Goal: Task Accomplishment & Management: Manage account settings

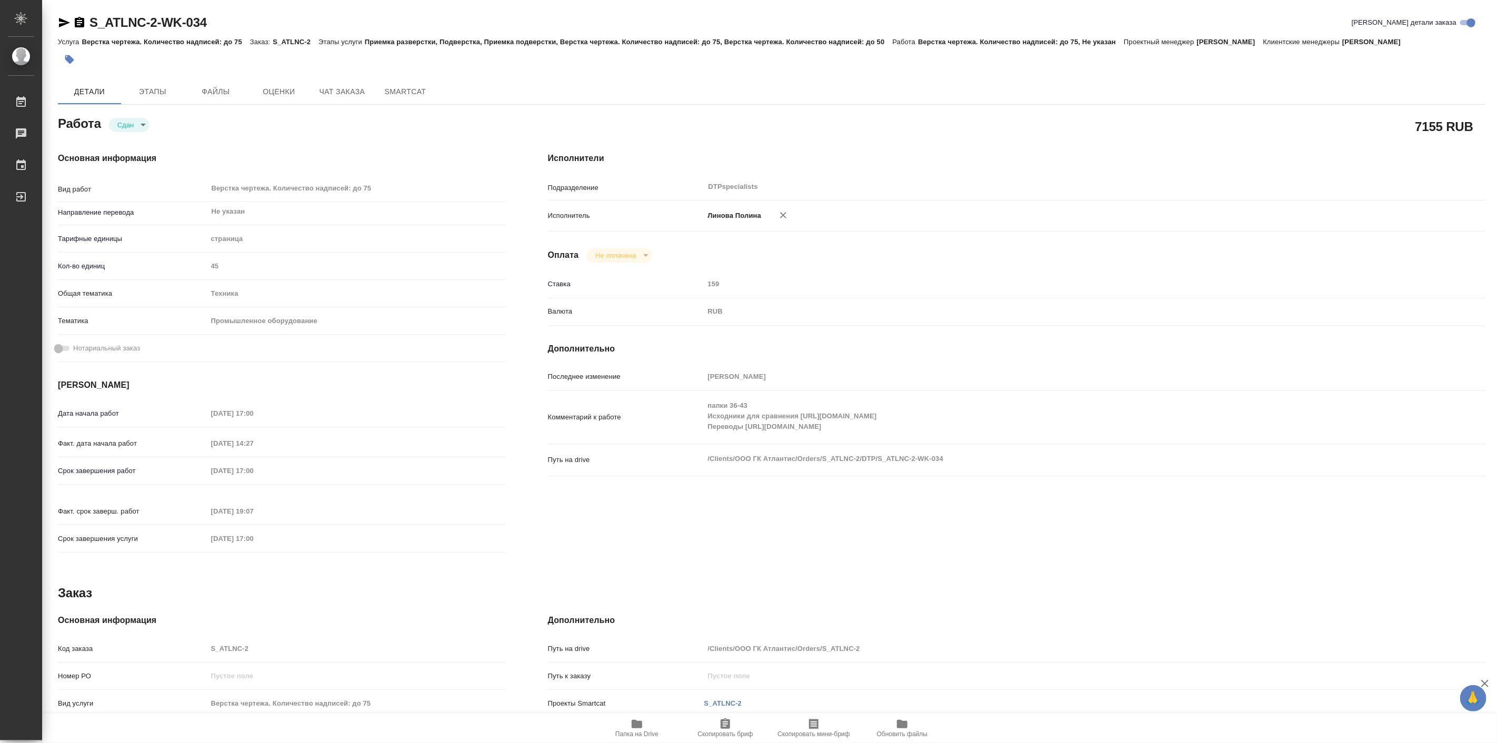
scroll to position [82, 0]
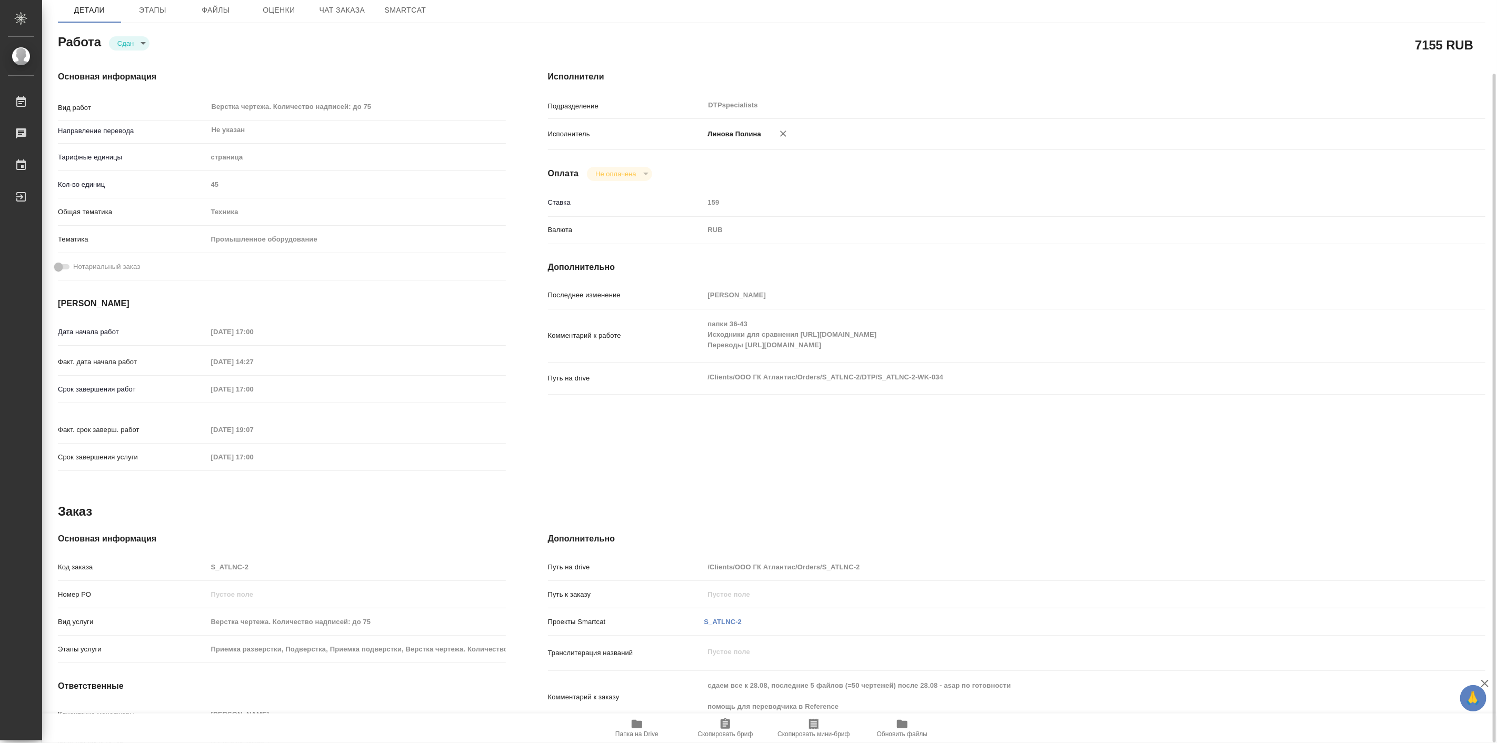
click at [351, 46] on div "Работа Сдан closed" at bounding box center [282, 41] width 448 height 19
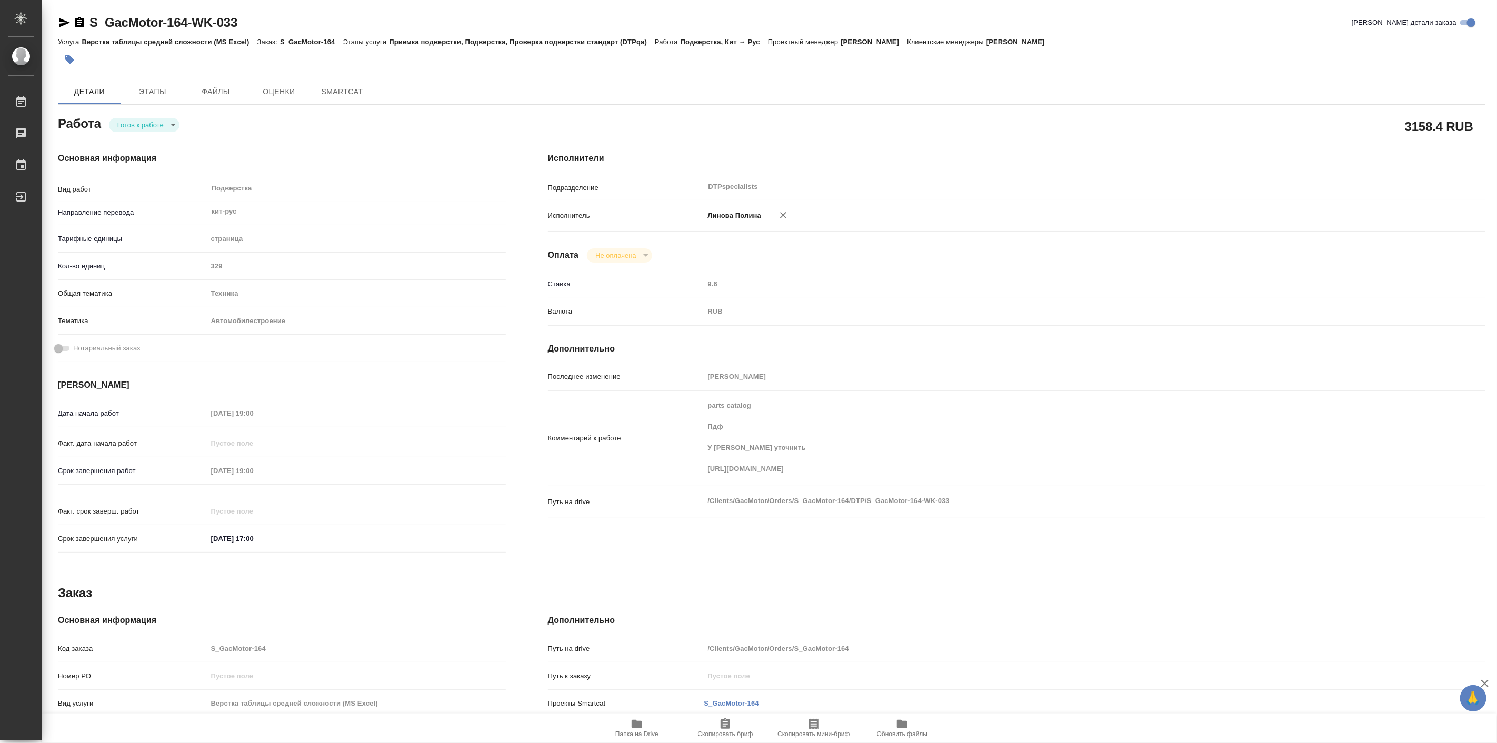
type textarea "x"
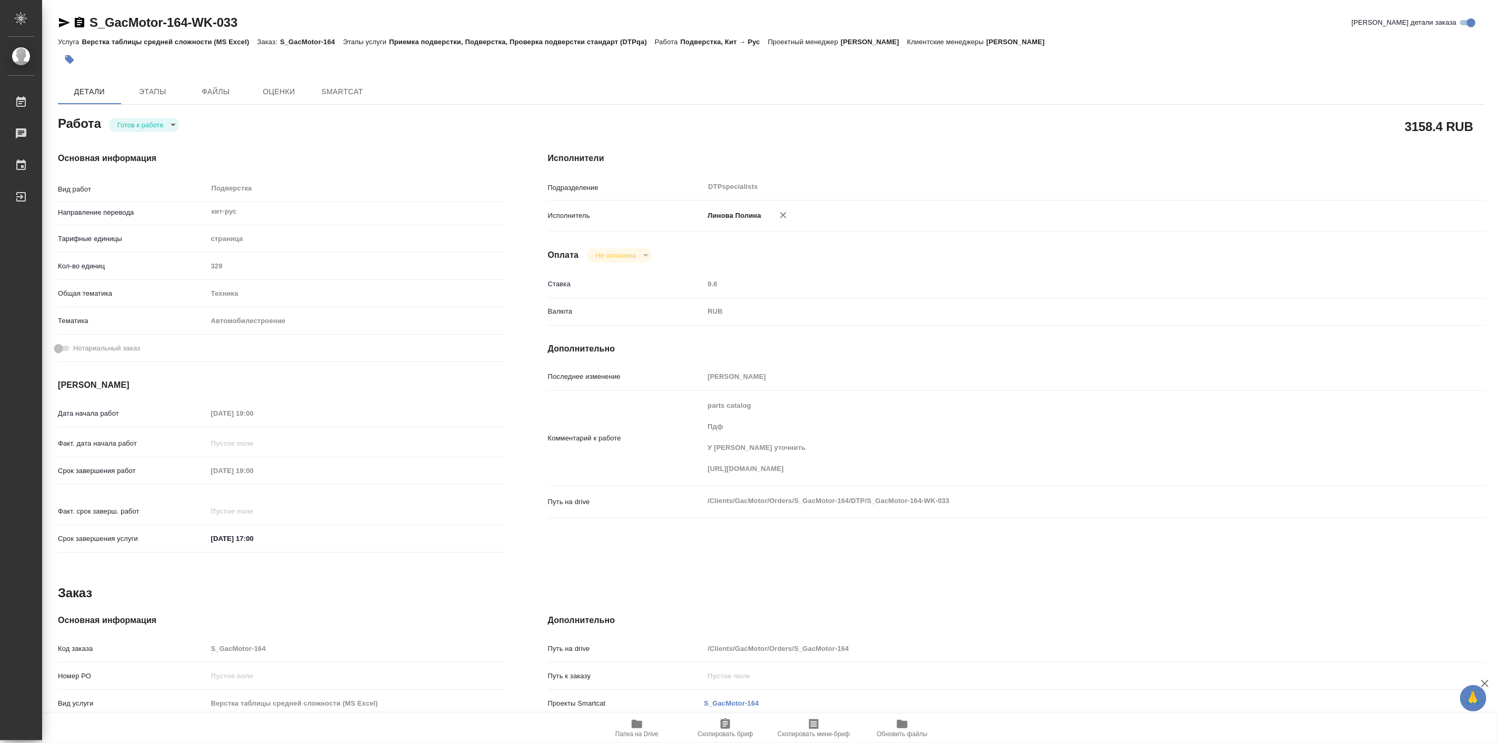
type textarea "x"
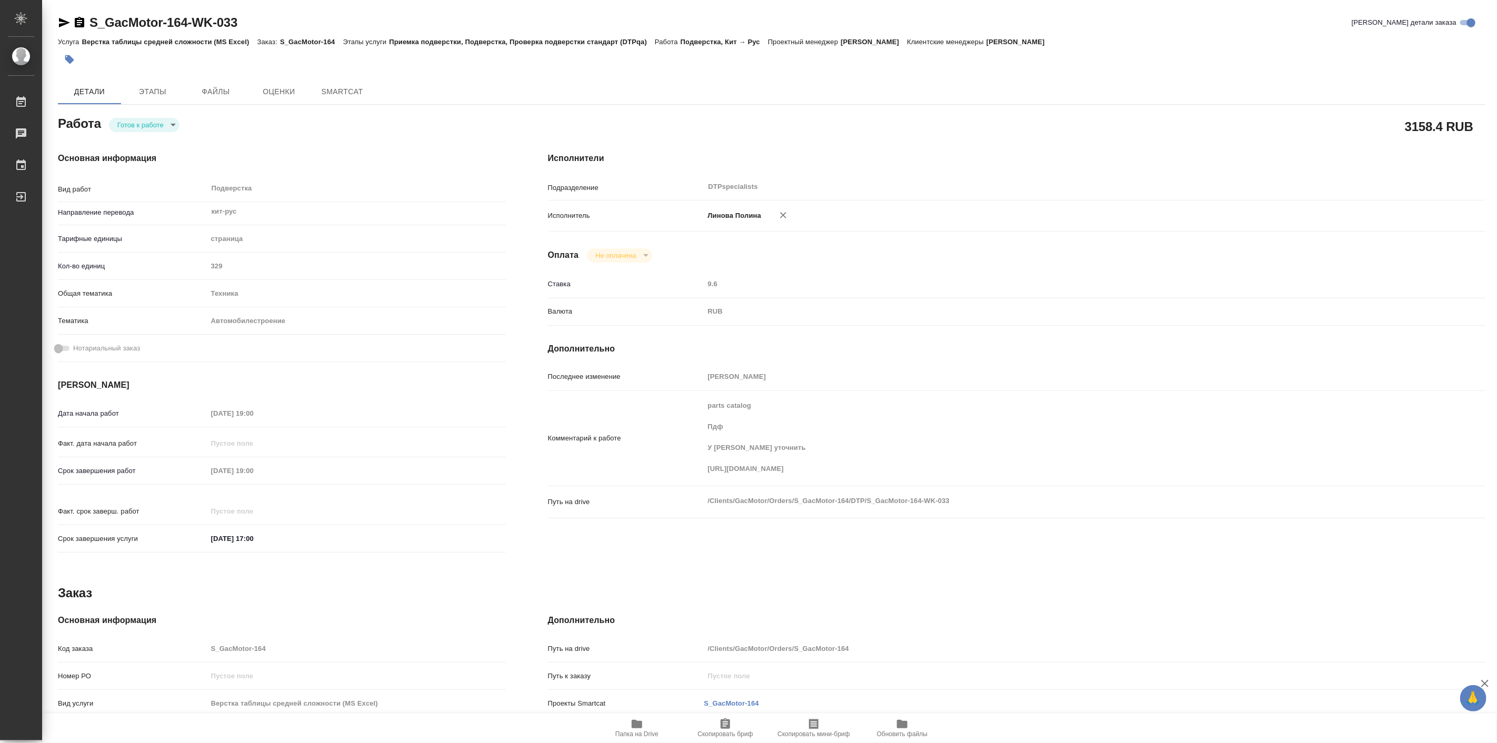
type textarea "x"
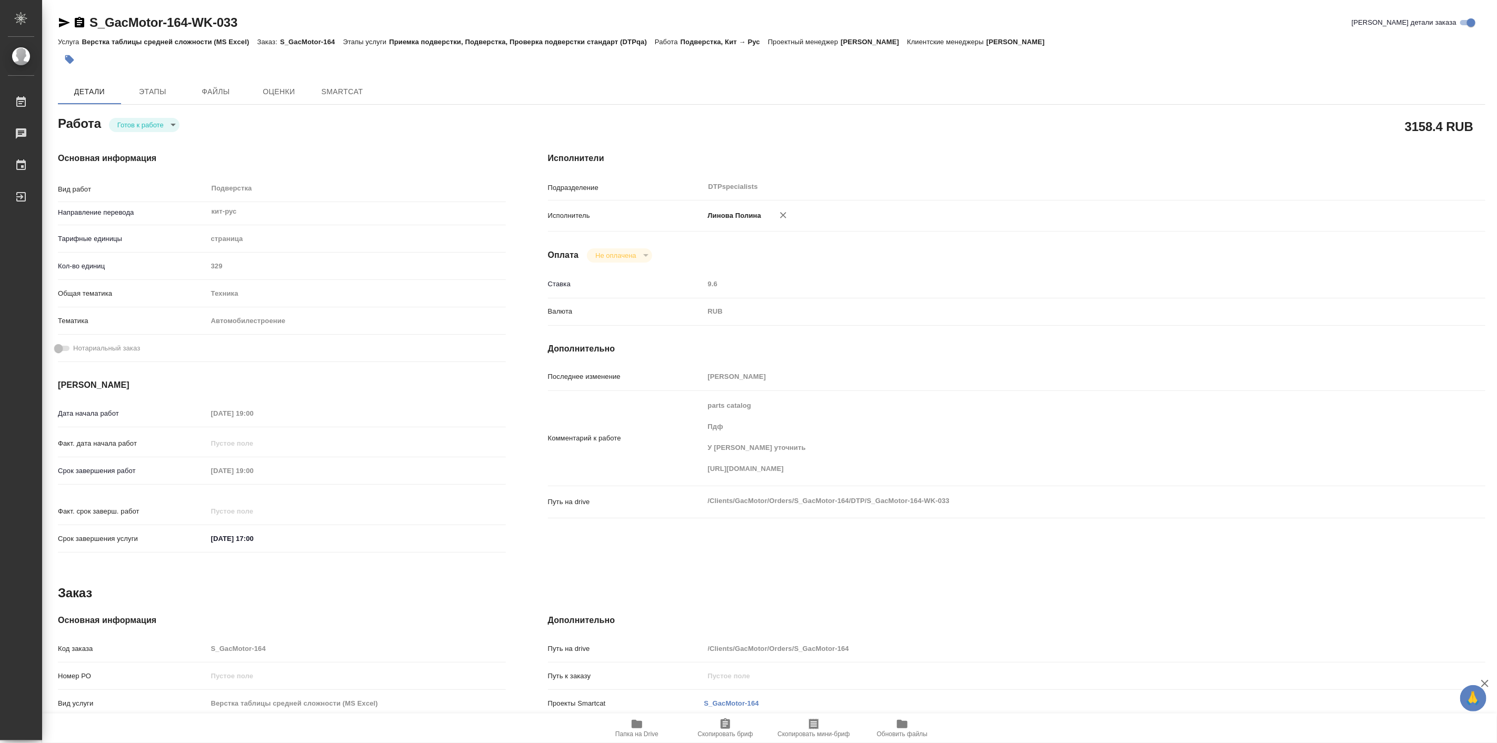
type textarea "x"
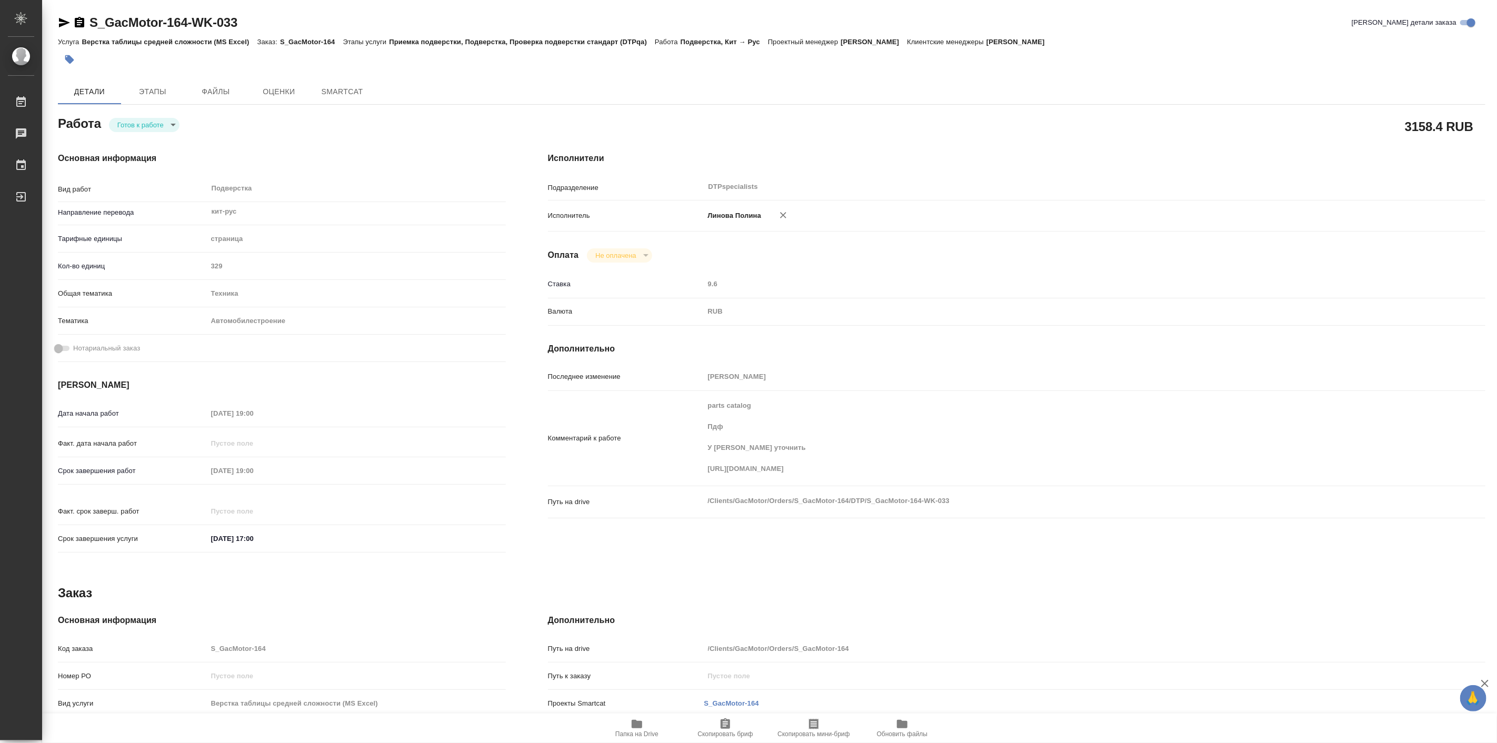
type textarea "x"
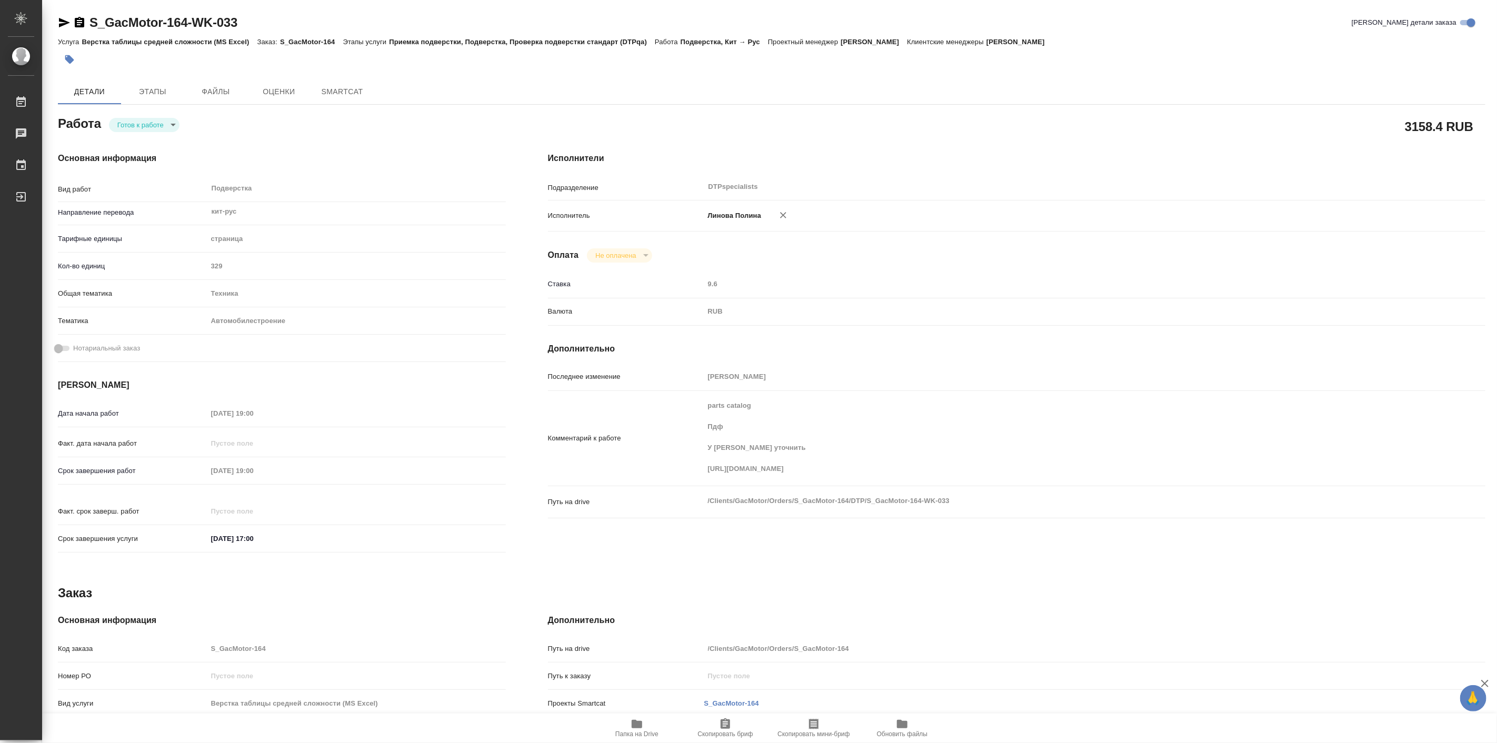
type textarea "x"
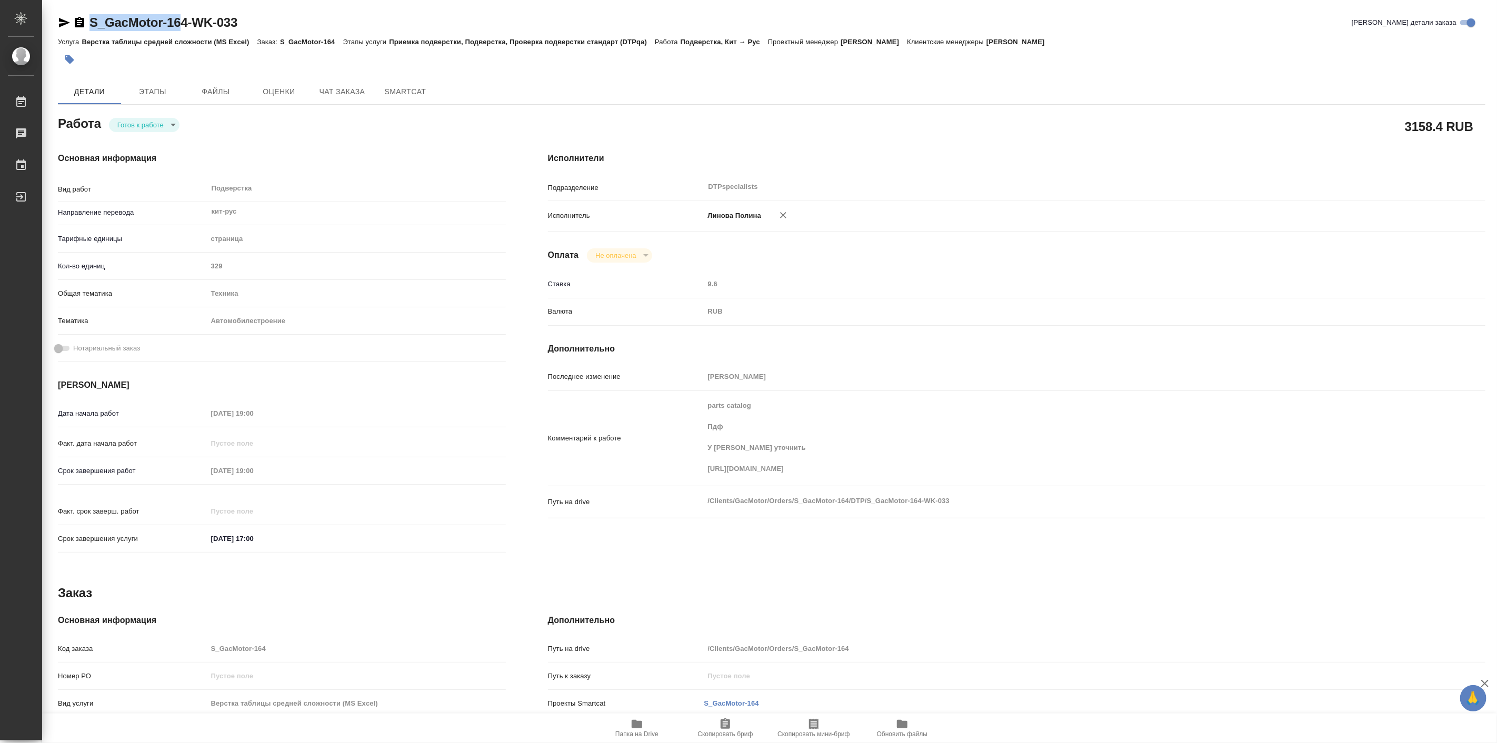
type textarea "x"
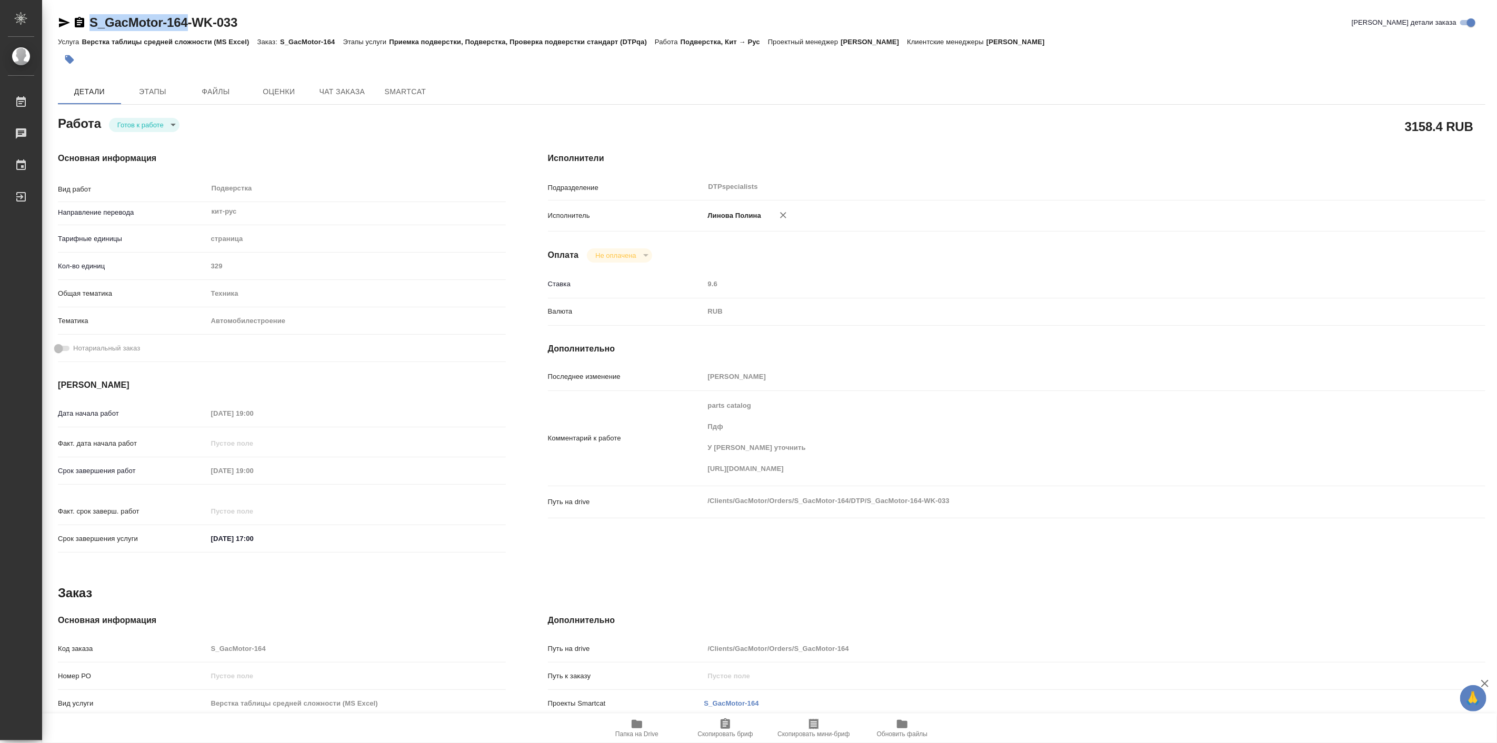
drag, startPoint x: 78, startPoint y: 4, endPoint x: 185, endPoint y: 25, distance: 108.9
click at [185, 20] on div "S_GacMotor-164-WK-033 Кратко детали заказа Услуга Верстка таблицы средней сложн…" at bounding box center [772, 513] width 1440 height 1027
copy link "S_GacMotor-164"
type textarea "x"
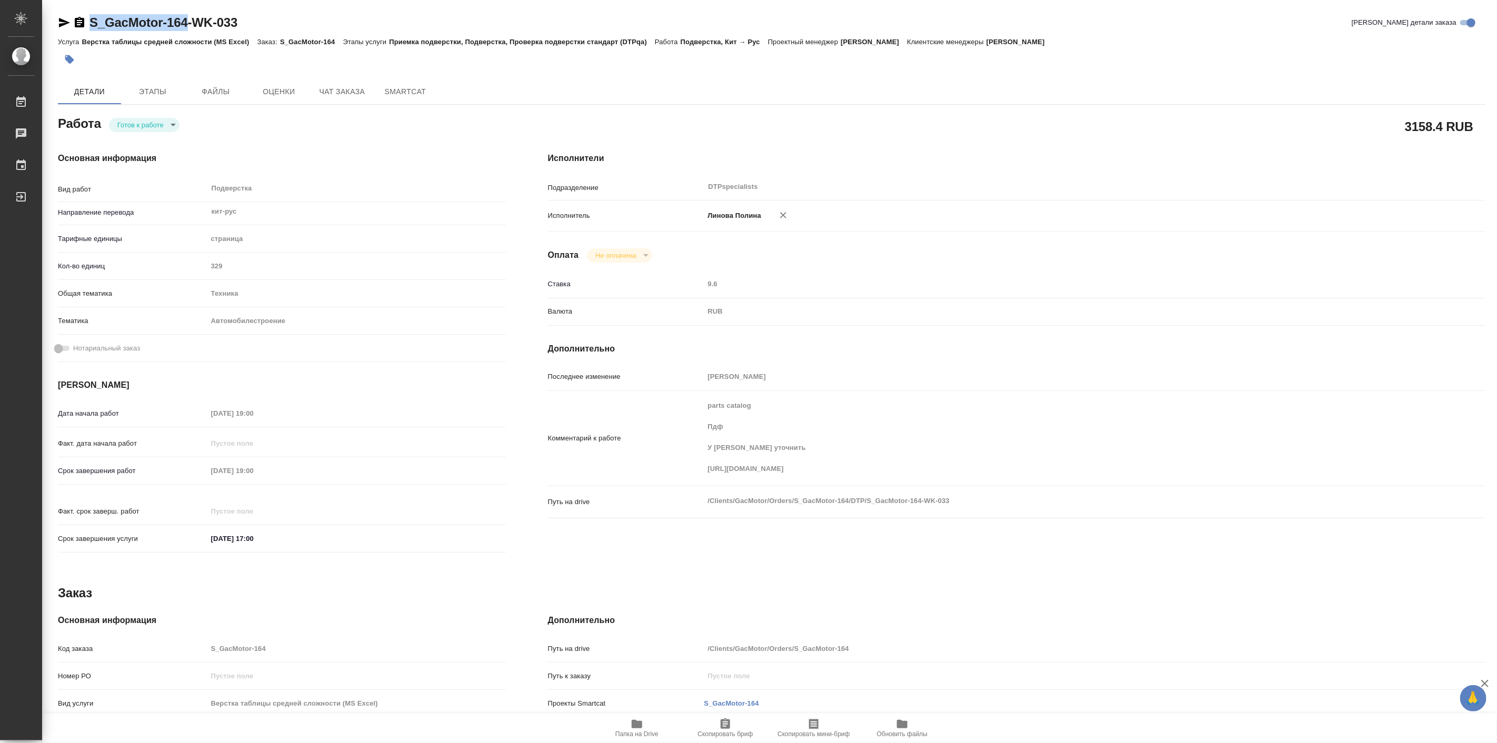
type textarea "x"
click at [153, 133] on div "Основная информация Вид работ Подверстка x ​ Направление перевода кит-рус ​ Тар…" at bounding box center [282, 356] width 490 height 450
click at [148, 118] on body "🙏 .cls-1 fill:#fff; AWATERA Linova Polina Работы 0 Чаты График Выйти S_GacMotor…" at bounding box center [748, 371] width 1497 height 743
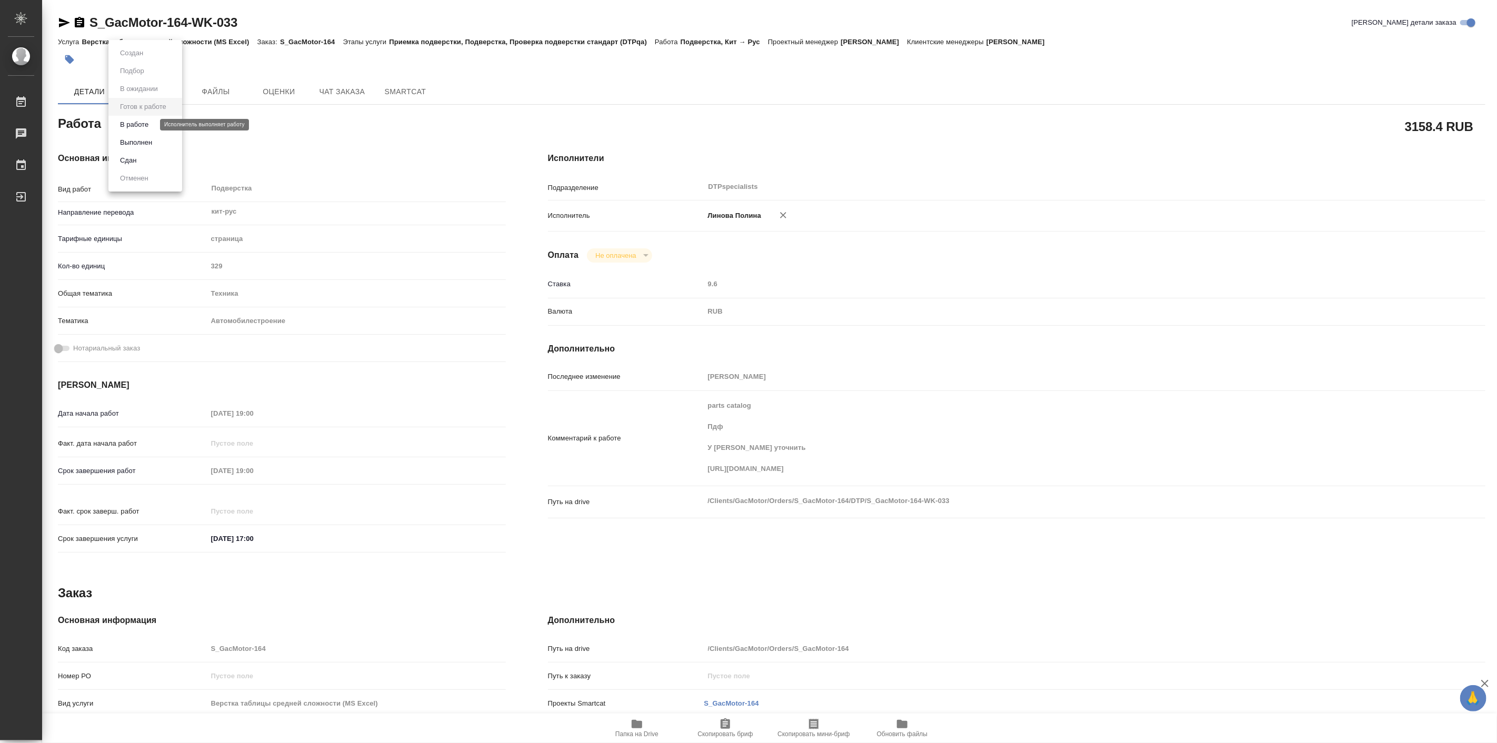
click at [139, 122] on button "В работе" at bounding box center [134, 125] width 35 height 12
type textarea "x"
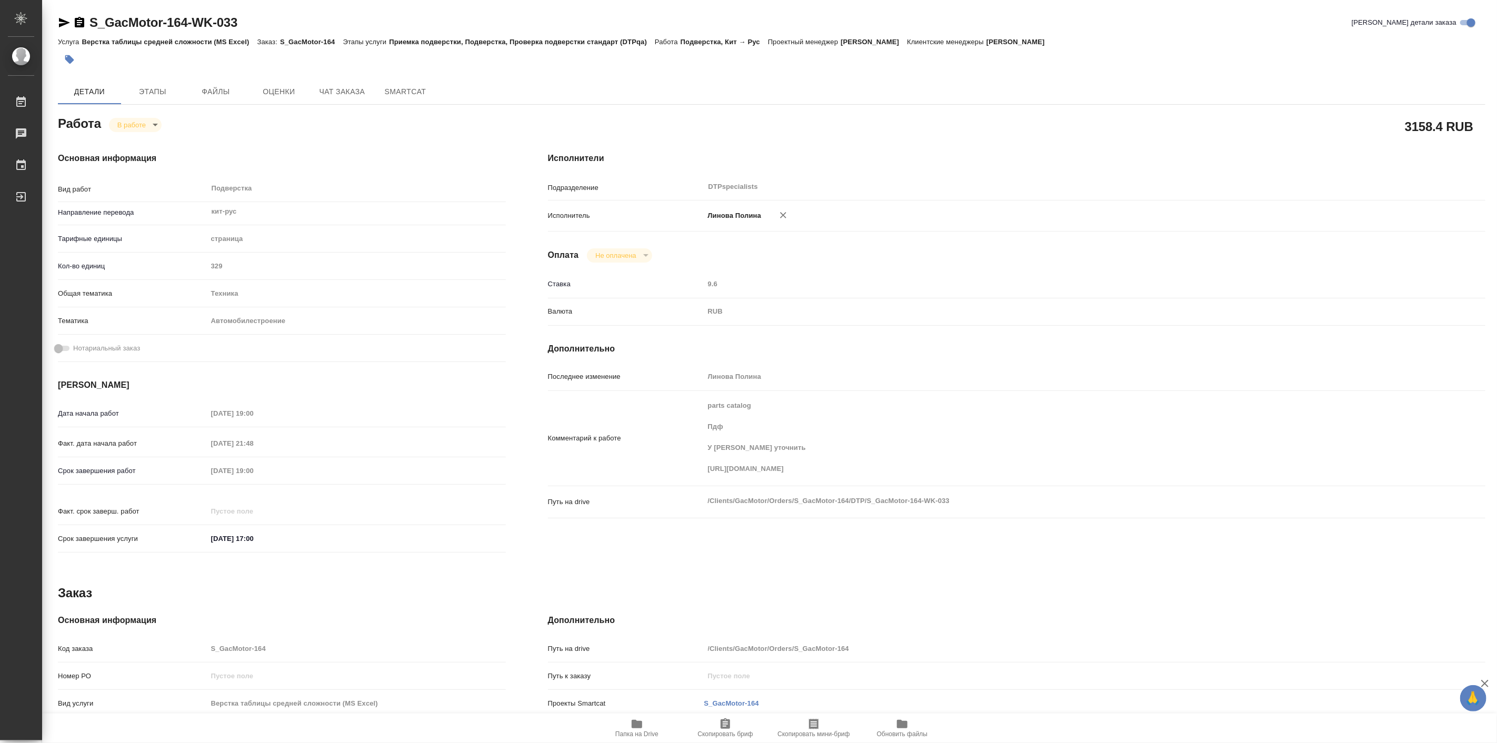
type textarea "x"
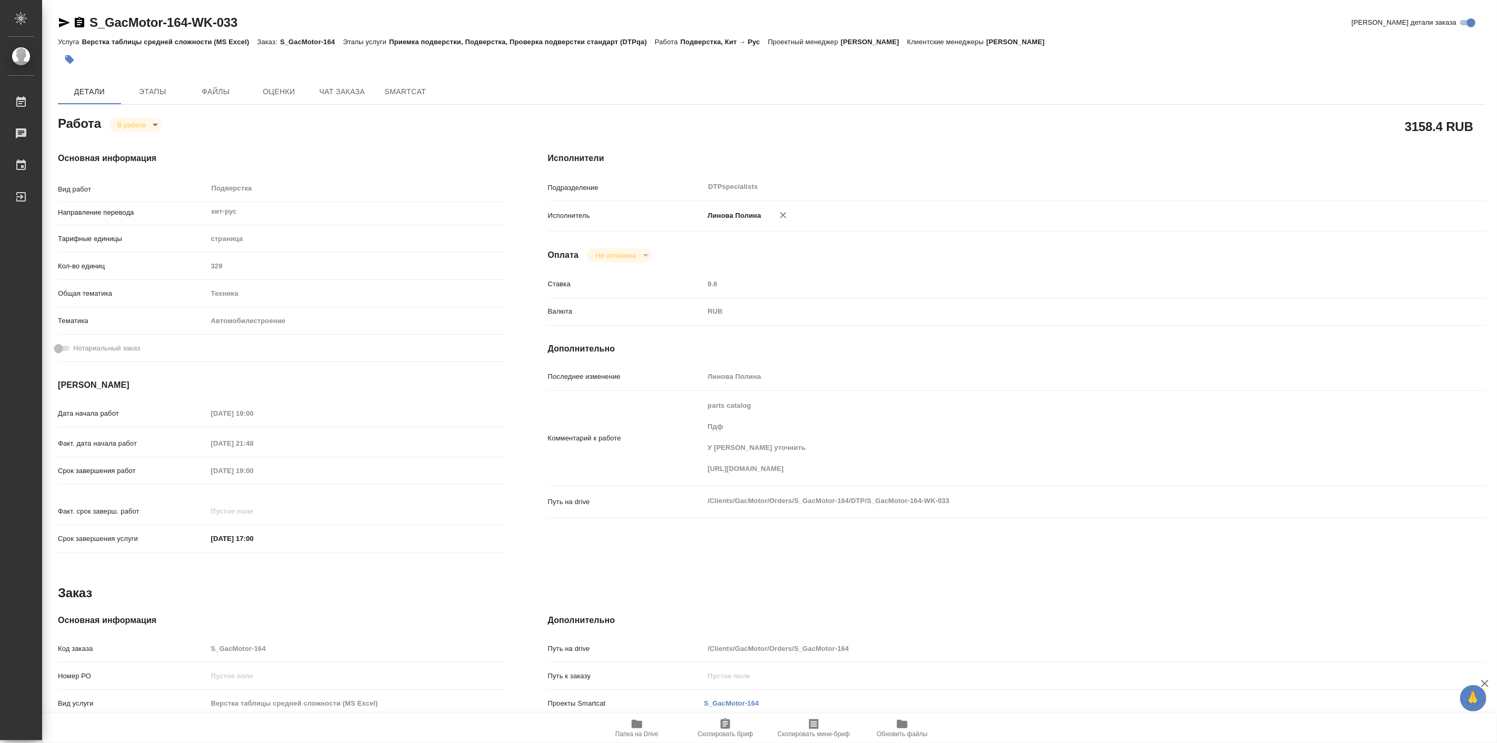
type textarea "x"
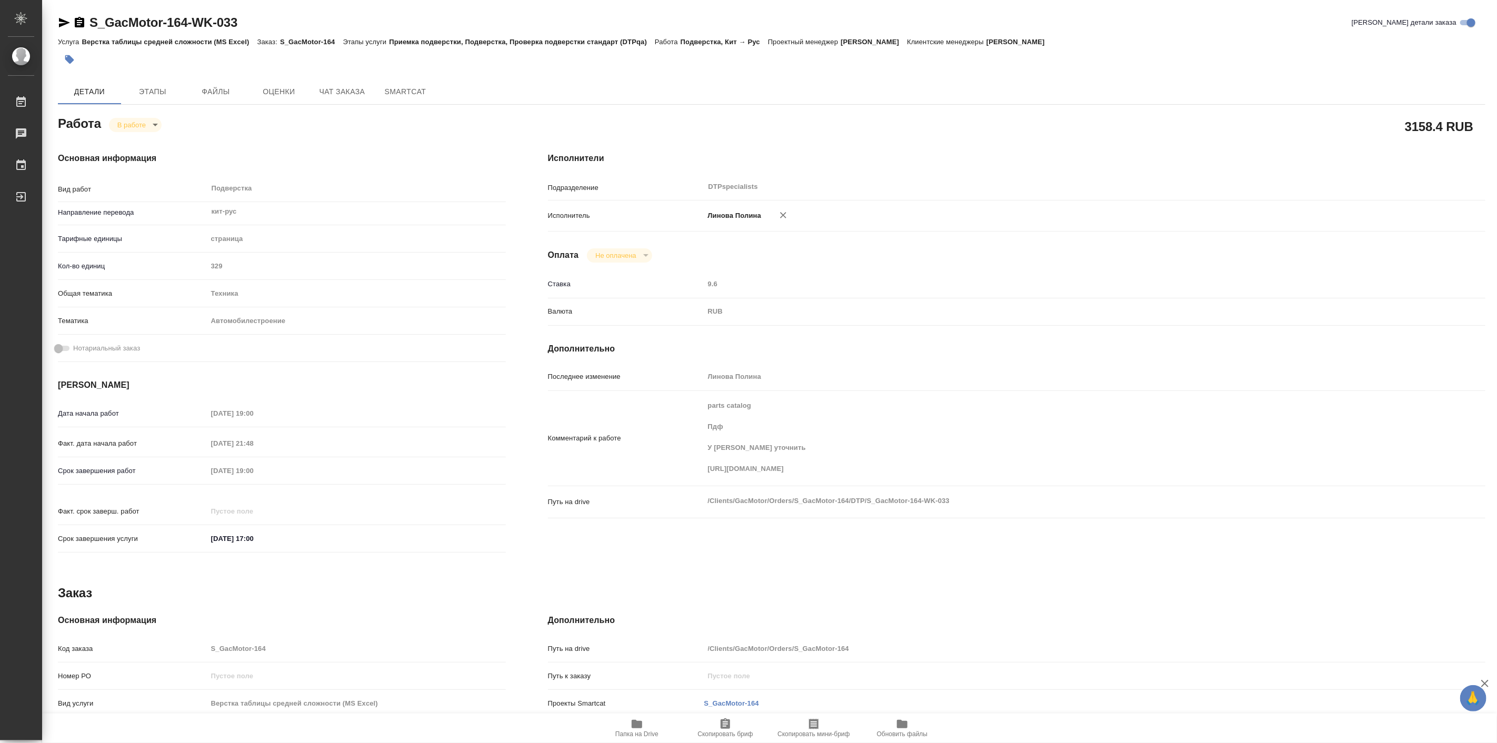
type textarea "x"
